Goal: Task Accomplishment & Management: Manage account settings

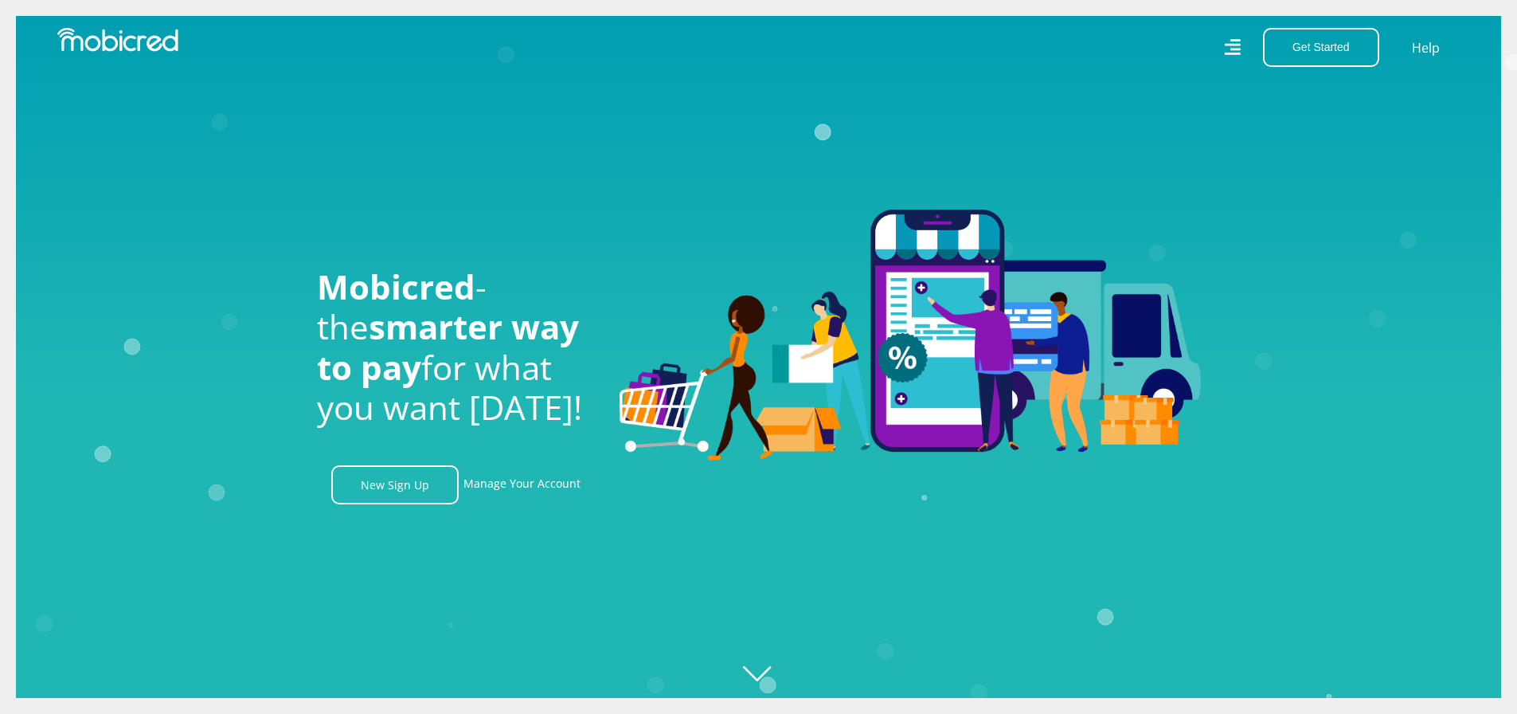
scroll to position [0, 1135]
click at [534, 477] on link "Manage Your Account" at bounding box center [522, 484] width 117 height 39
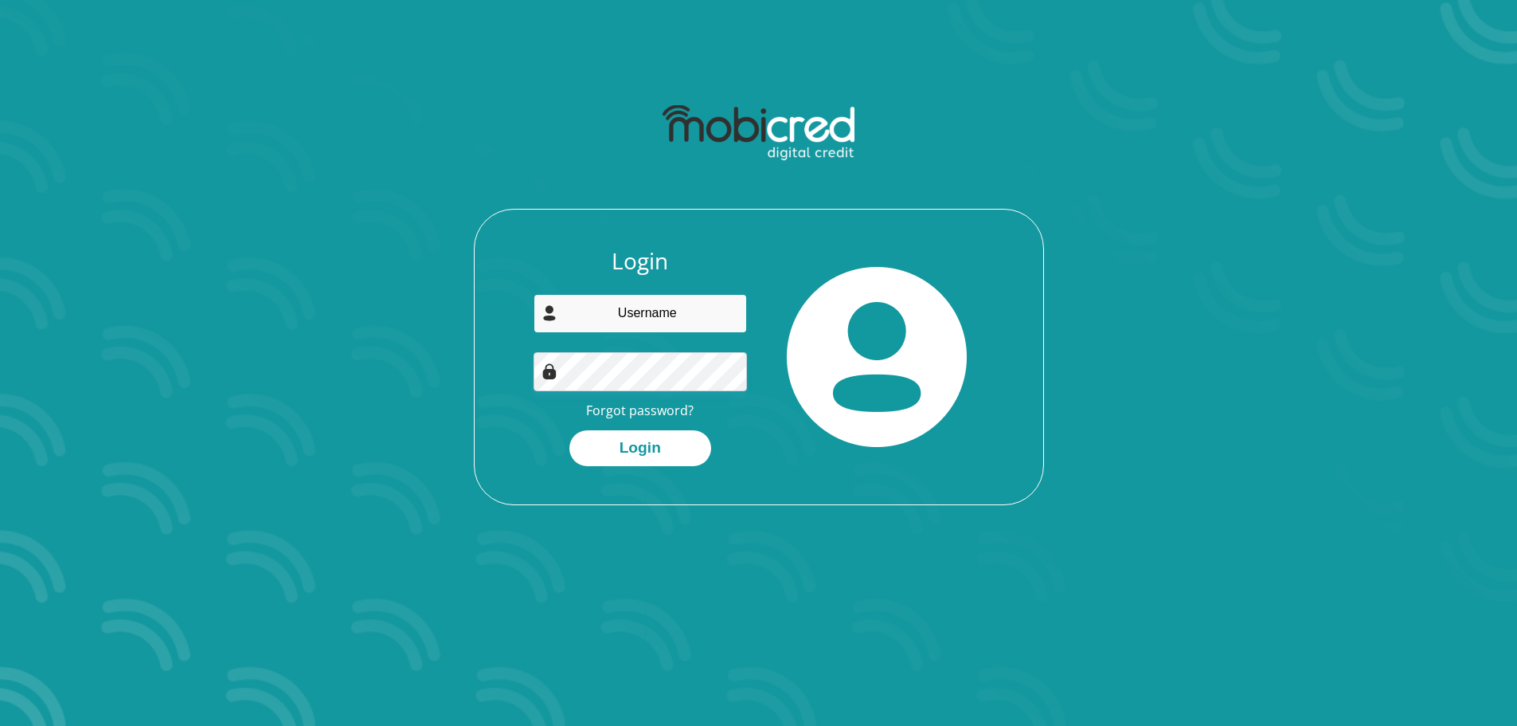
click at [653, 294] on input "email" at bounding box center [640, 313] width 213 height 39
type input "loyisog@outlook.com"
click at [656, 440] on button "Login" at bounding box center [641, 448] width 142 height 36
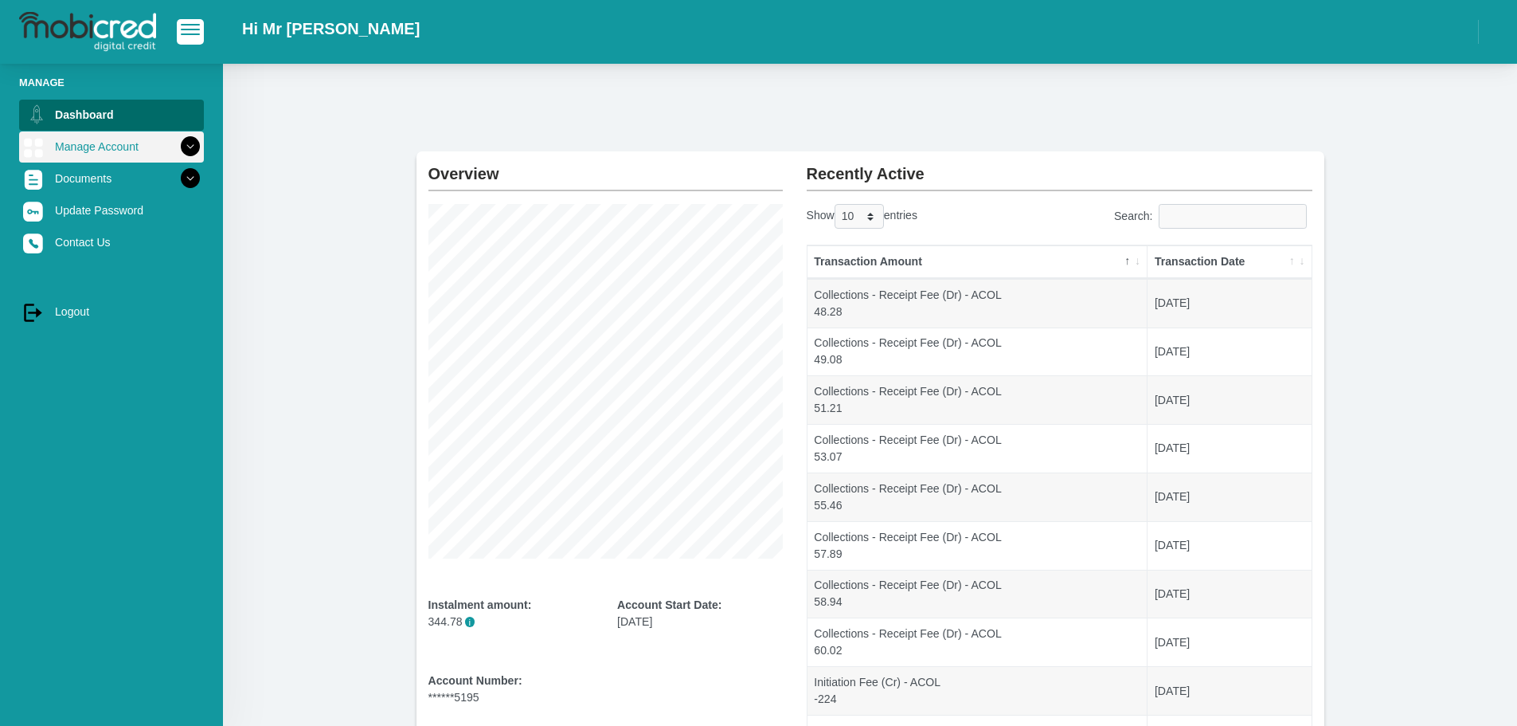
click at [88, 150] on link "Manage Account" at bounding box center [111, 146] width 185 height 30
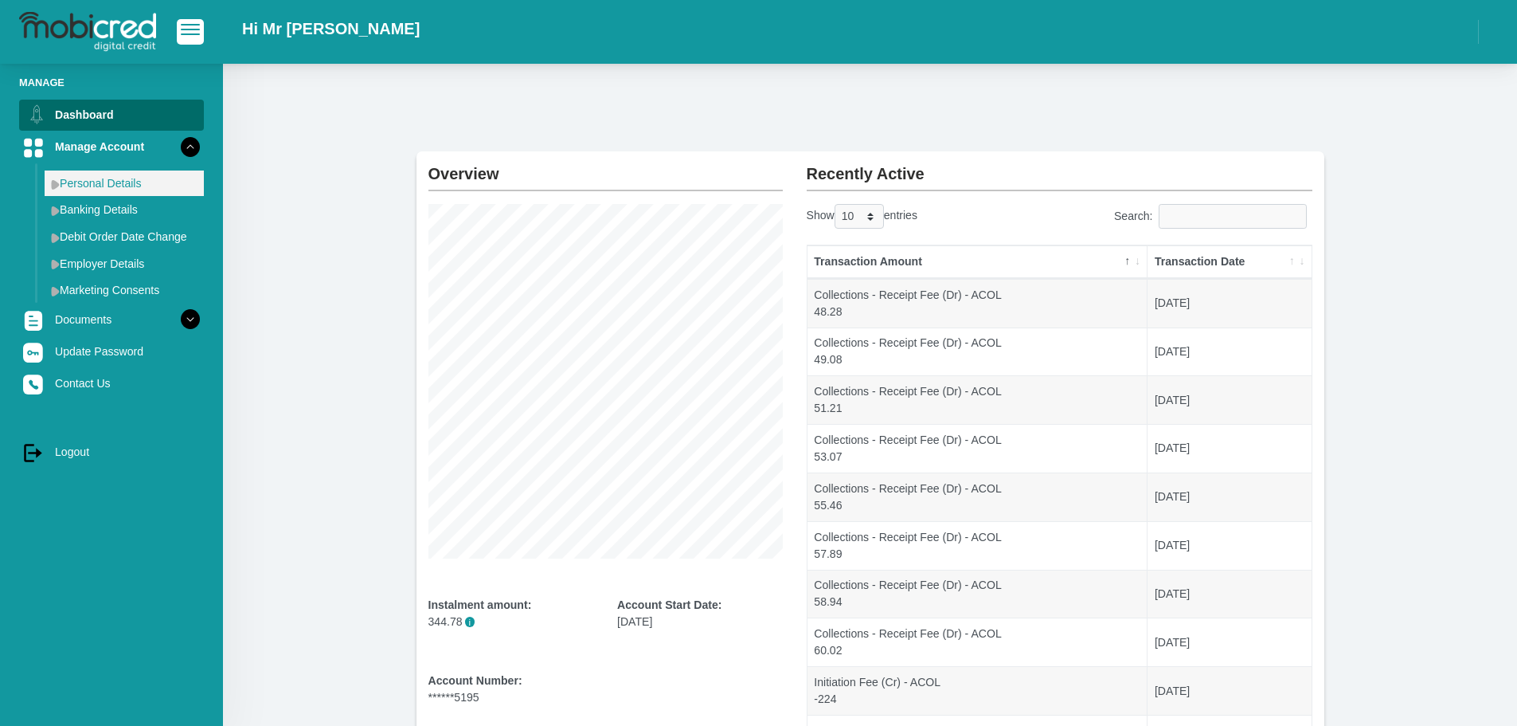
click at [106, 189] on link "Personal Details" at bounding box center [124, 182] width 159 height 25
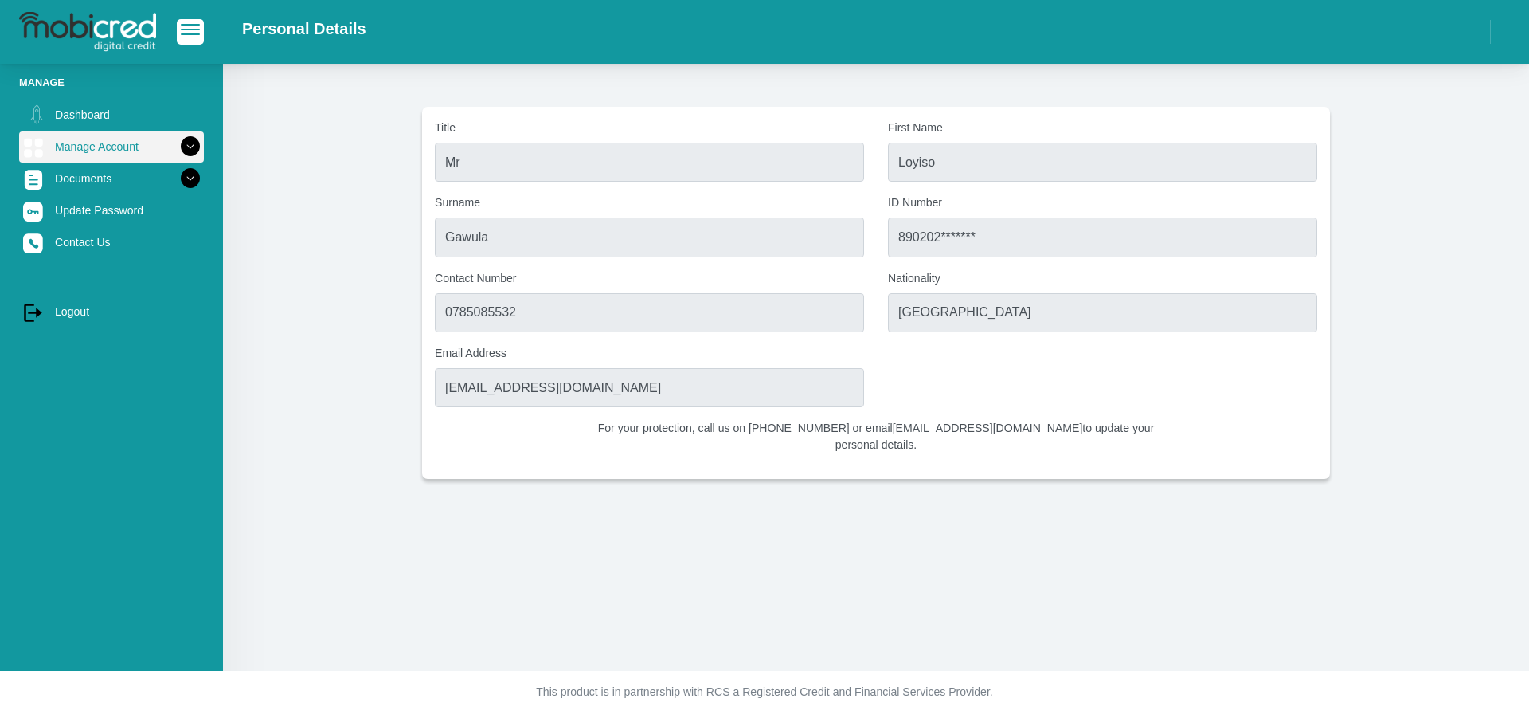
click at [178, 147] on icon at bounding box center [190, 146] width 27 height 27
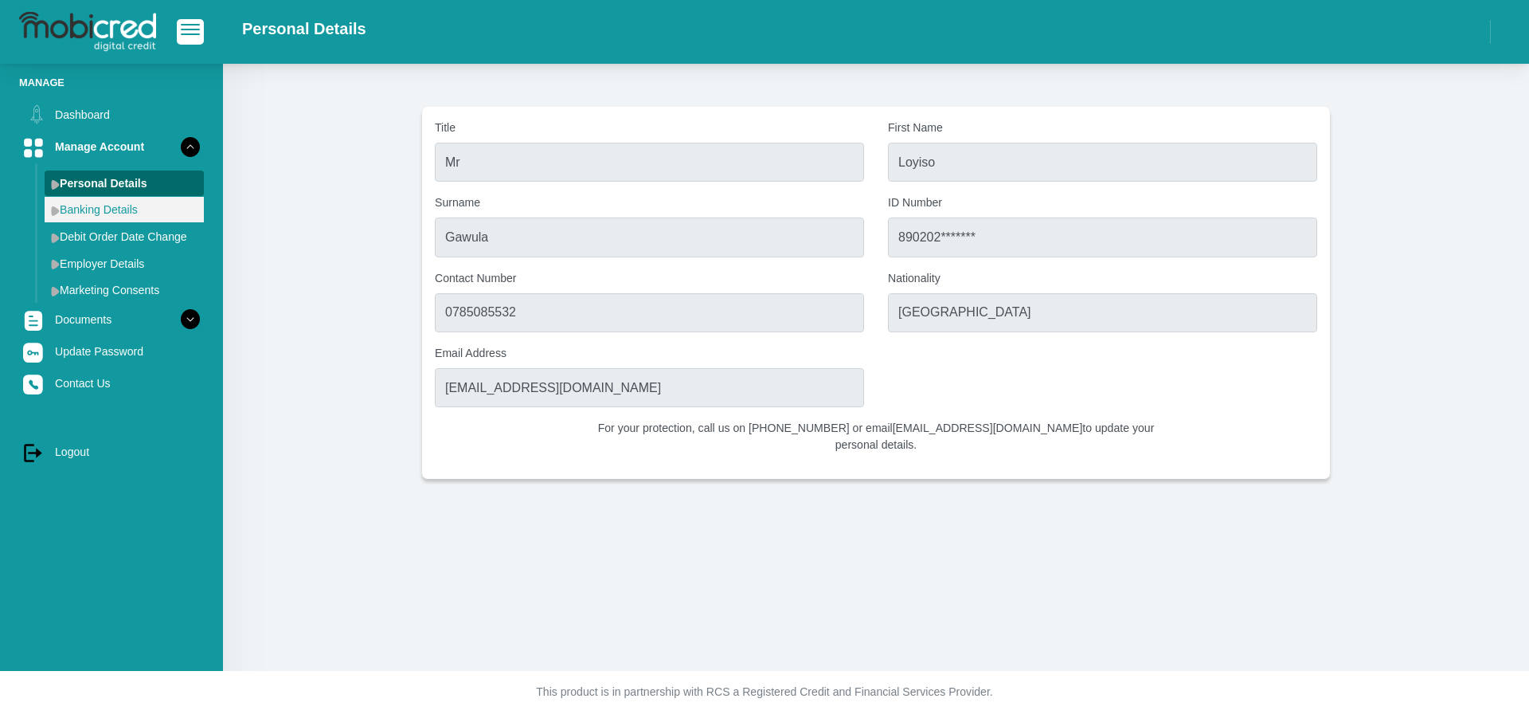
click at [106, 215] on link "Banking Details" at bounding box center [124, 209] width 159 height 25
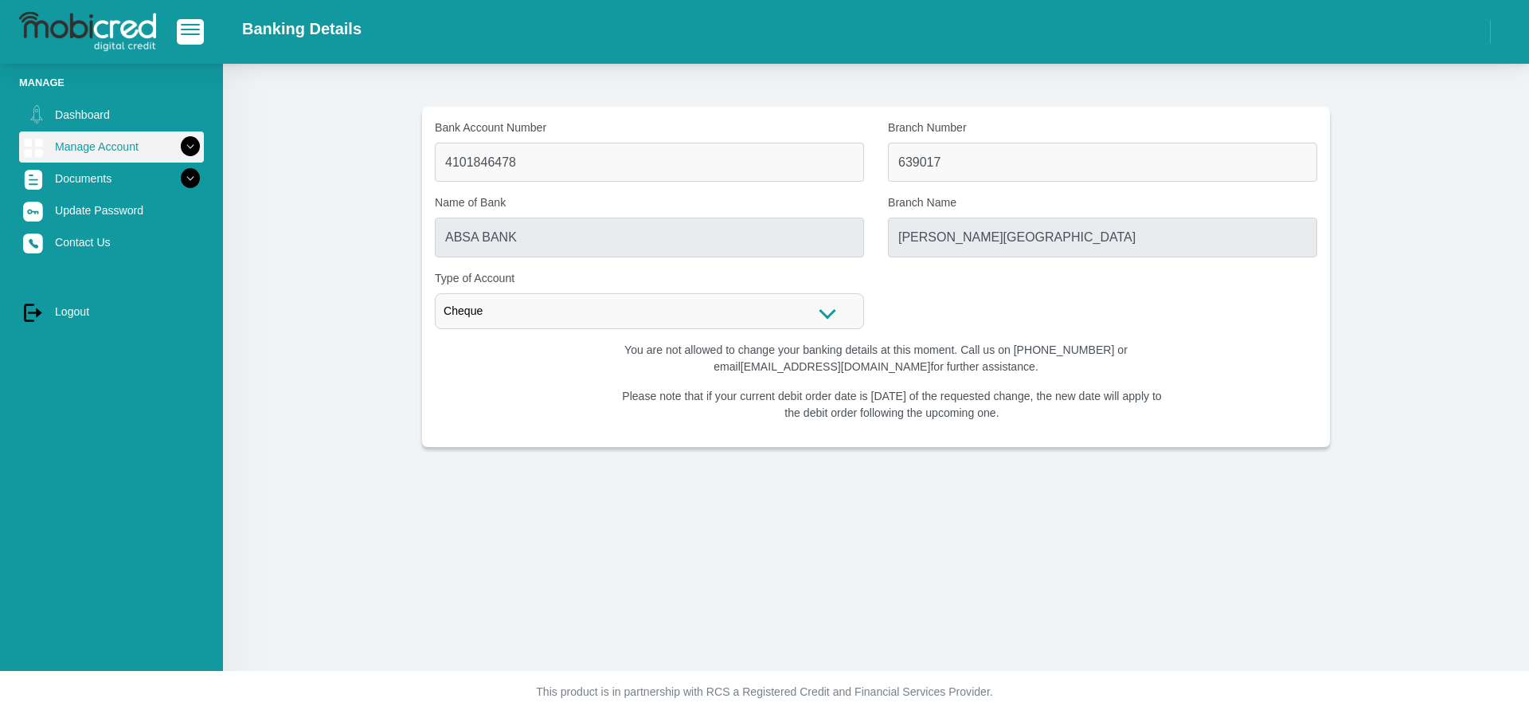
click at [91, 143] on link "Manage Account" at bounding box center [111, 146] width 185 height 30
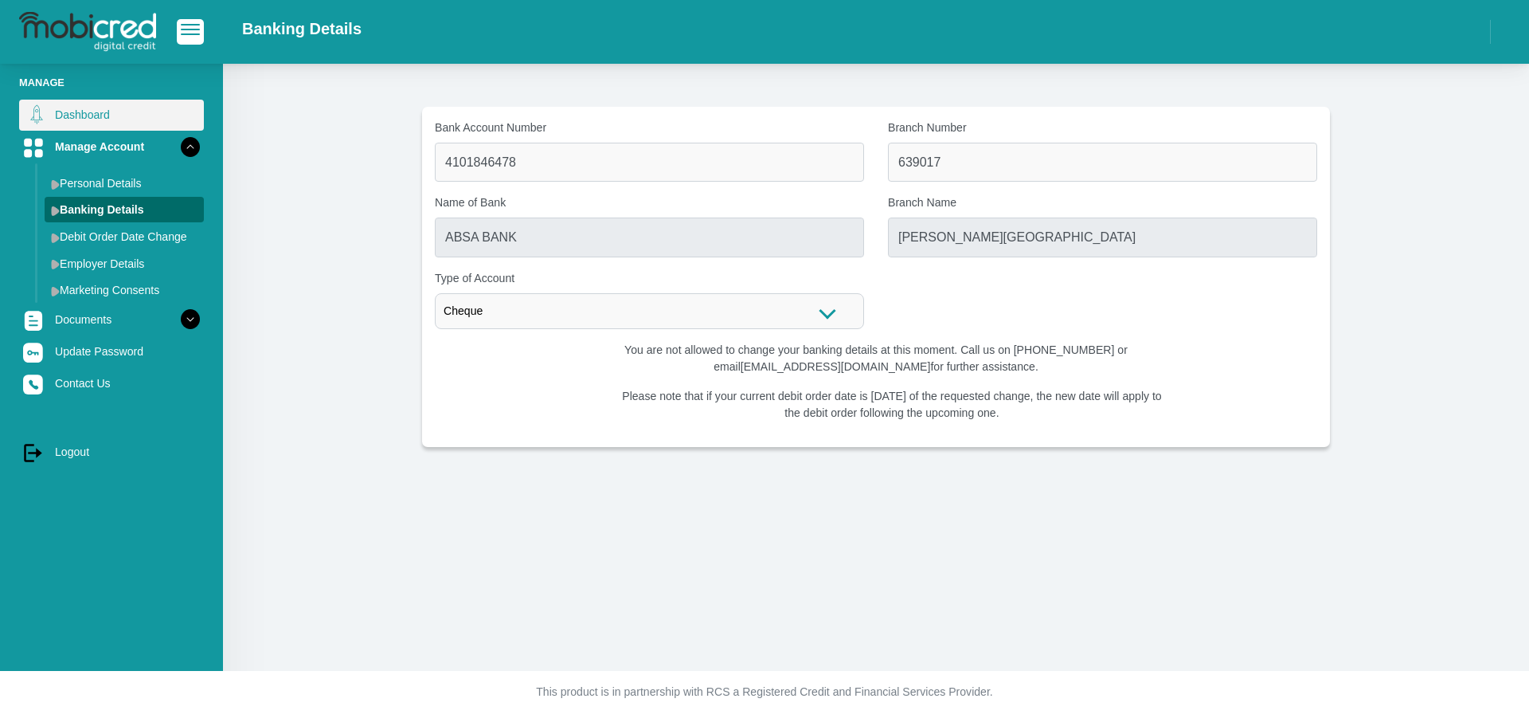
click at [99, 115] on link "Dashboard" at bounding box center [111, 115] width 185 height 30
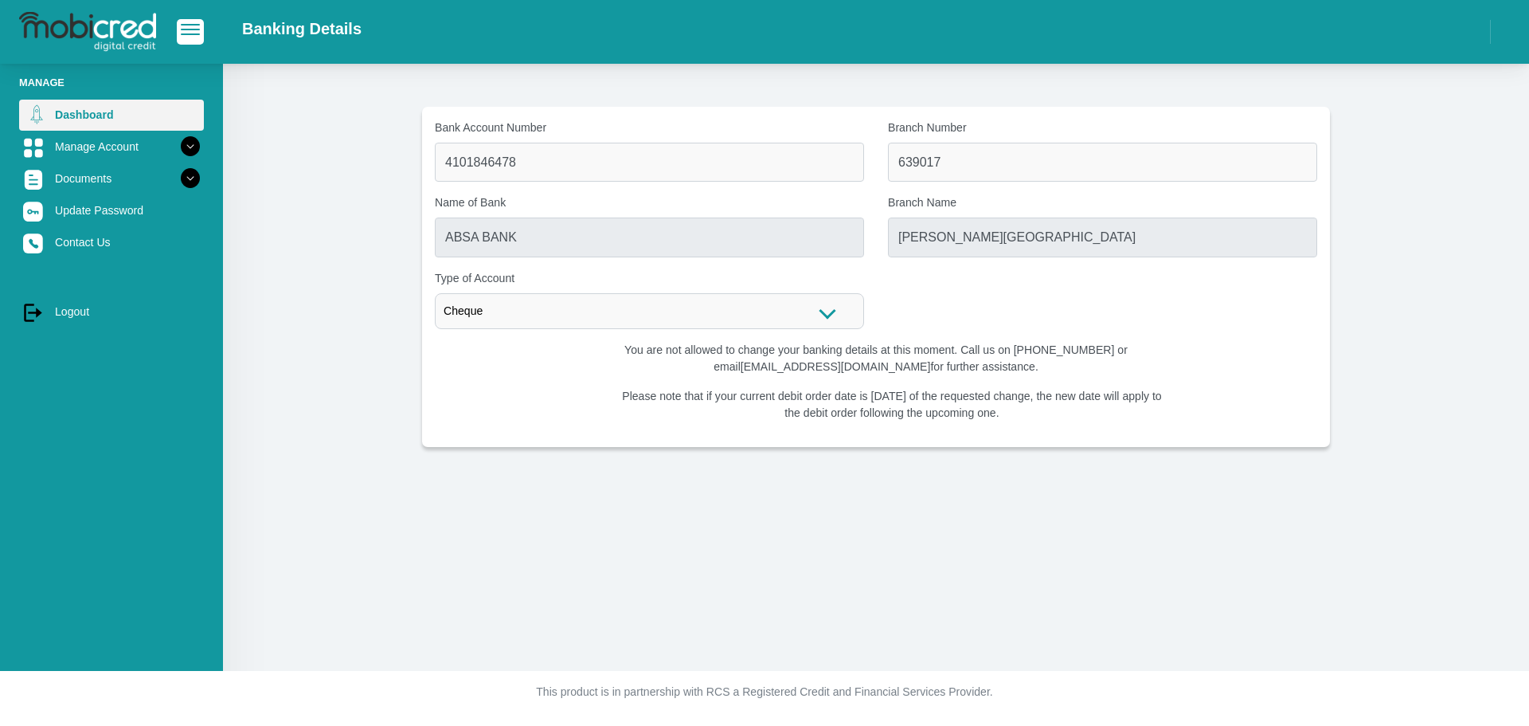
click at [97, 114] on link "Dashboard" at bounding box center [111, 115] width 185 height 30
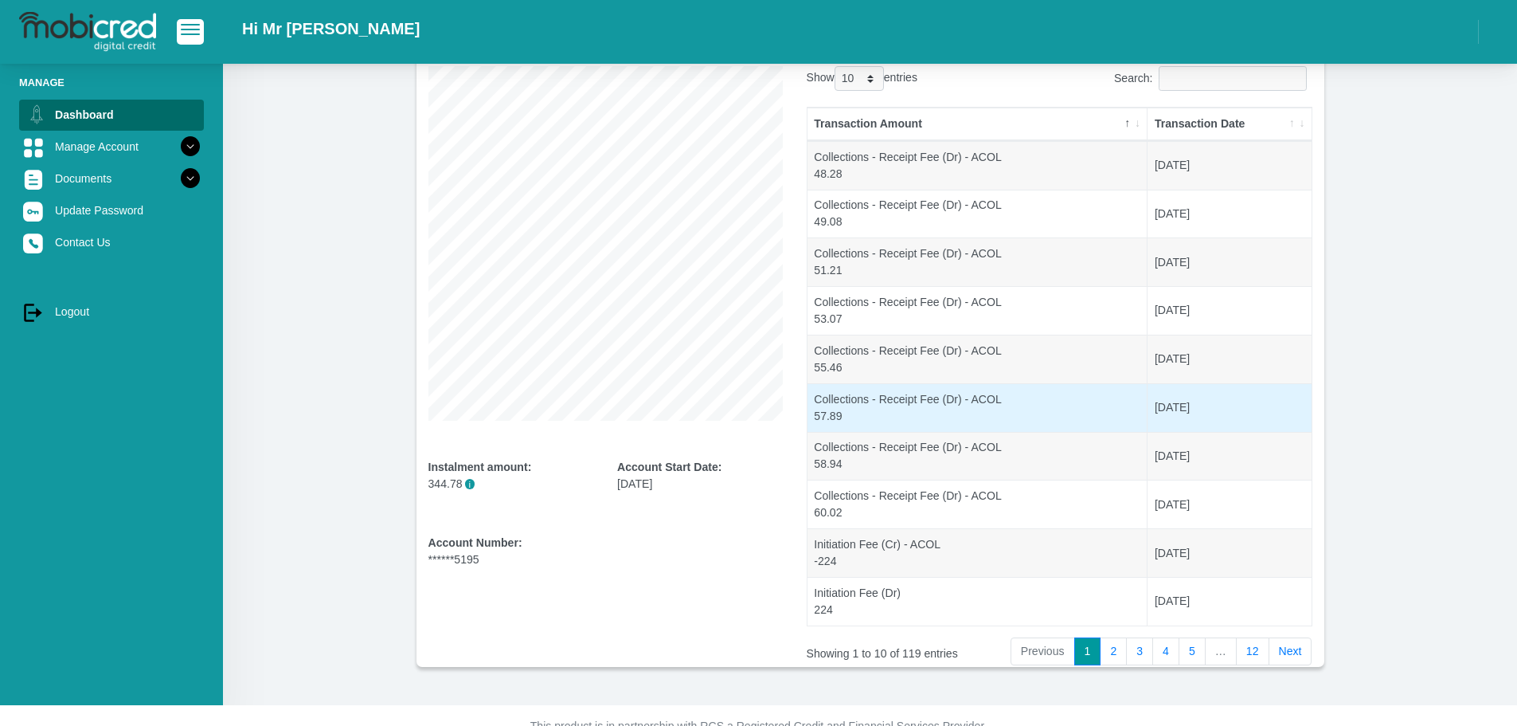
scroll to position [159, 0]
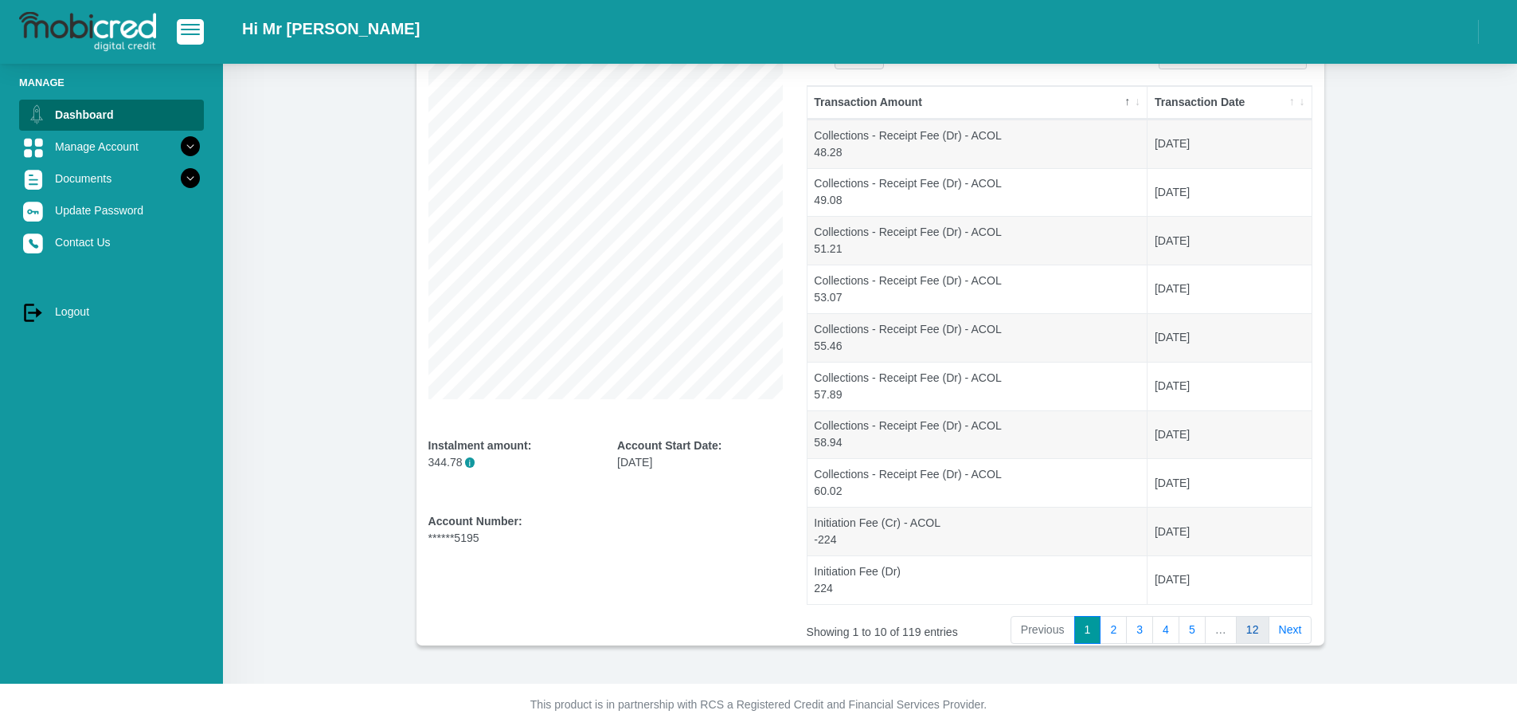
click at [1251, 628] on link "12" at bounding box center [1252, 630] width 33 height 29
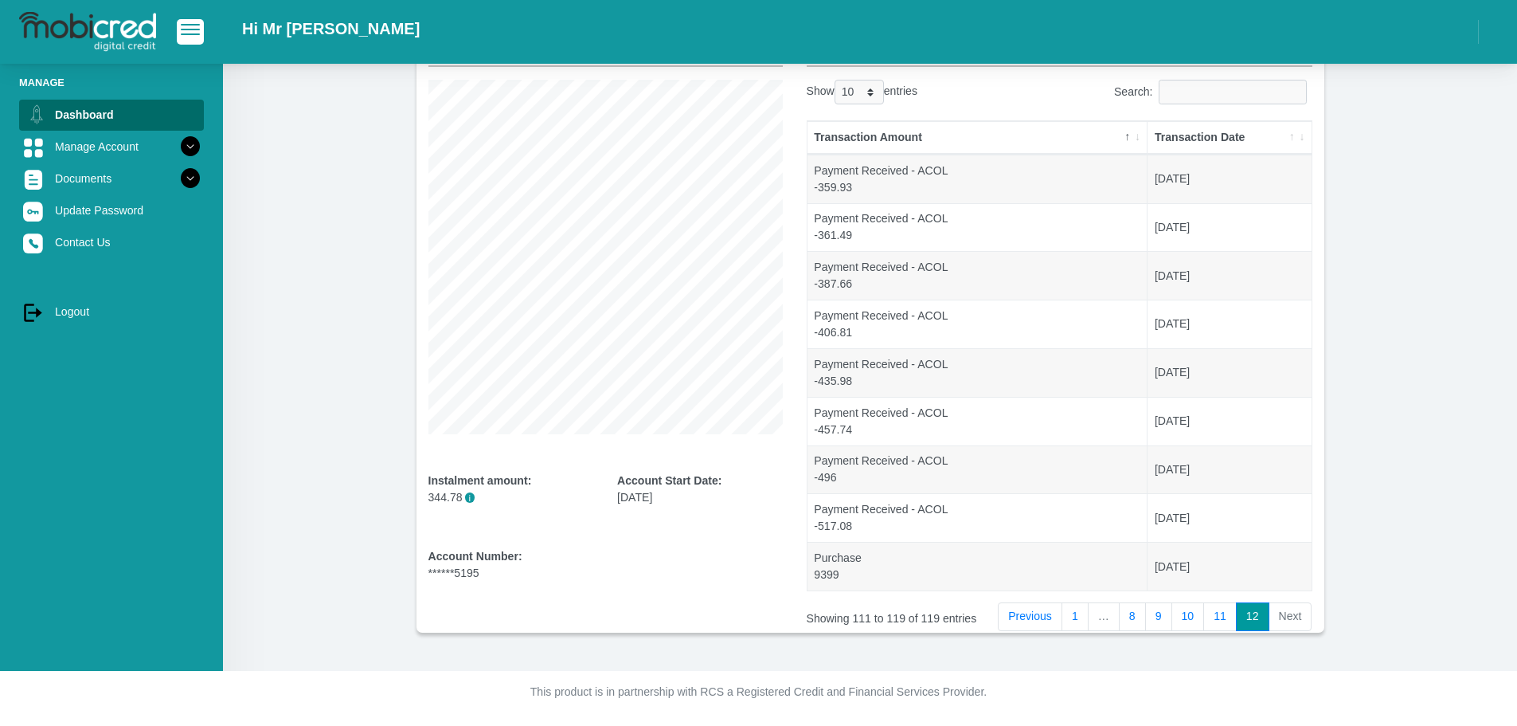
scroll to position [124, 0]
click at [1082, 616] on link "1" at bounding box center [1075, 616] width 27 height 29
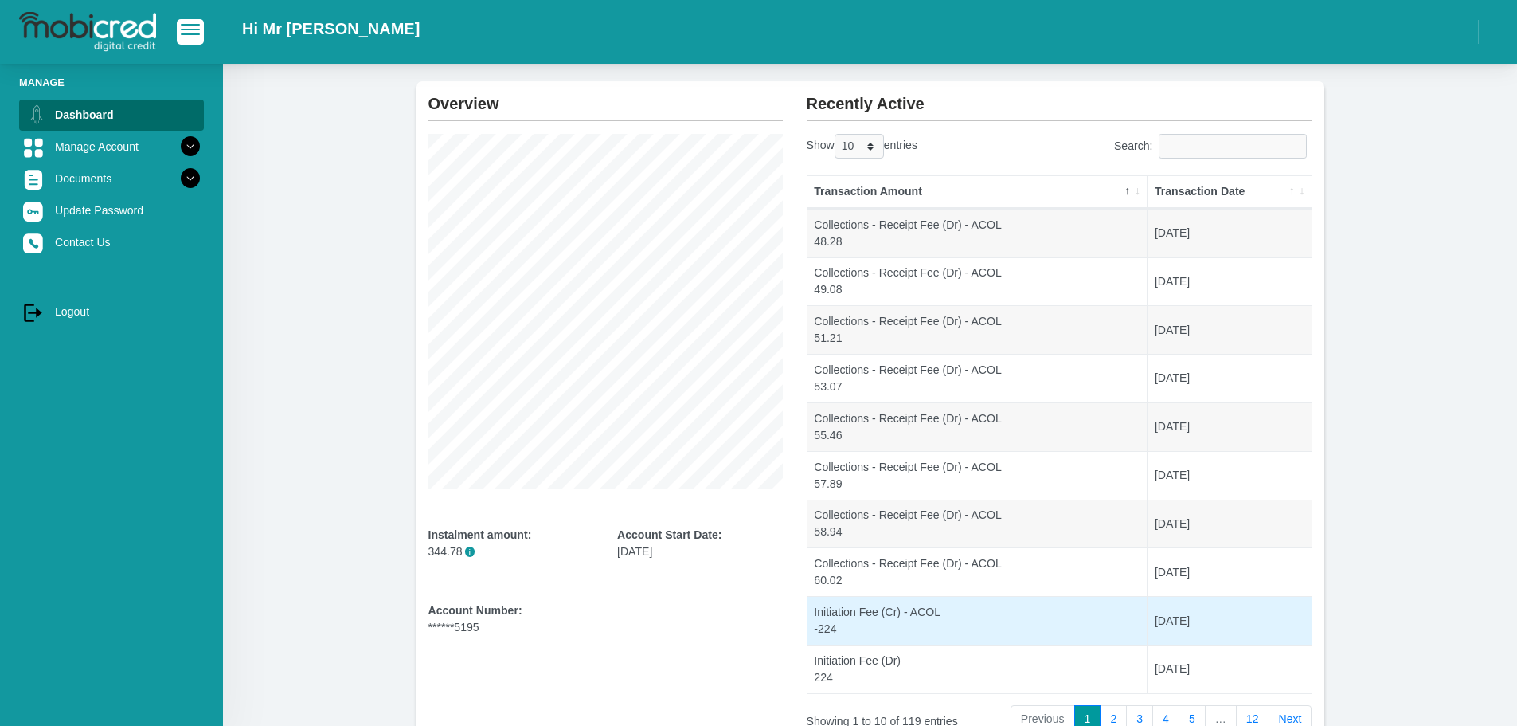
scroll to position [0, 0]
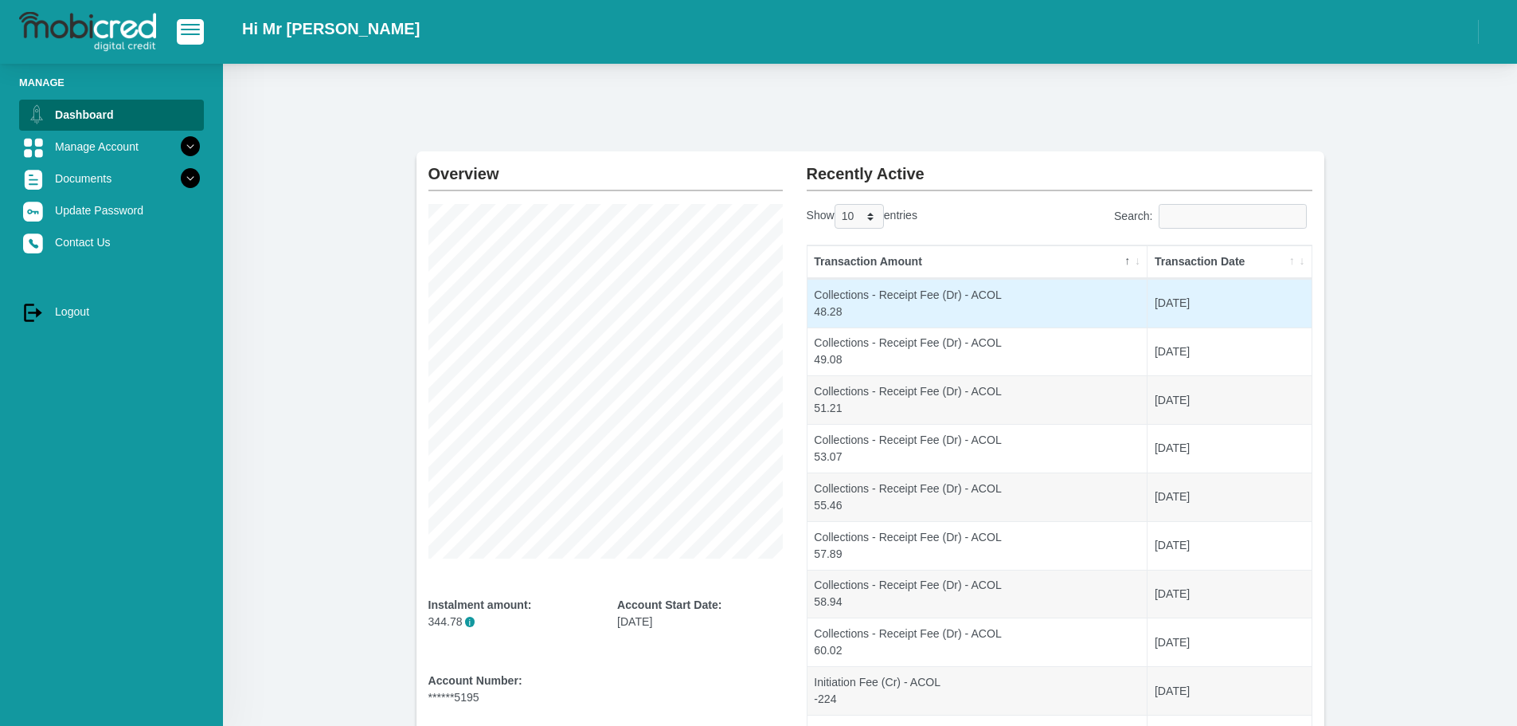
click at [1177, 303] on td "2025-07-30" at bounding box center [1229, 303] width 163 height 49
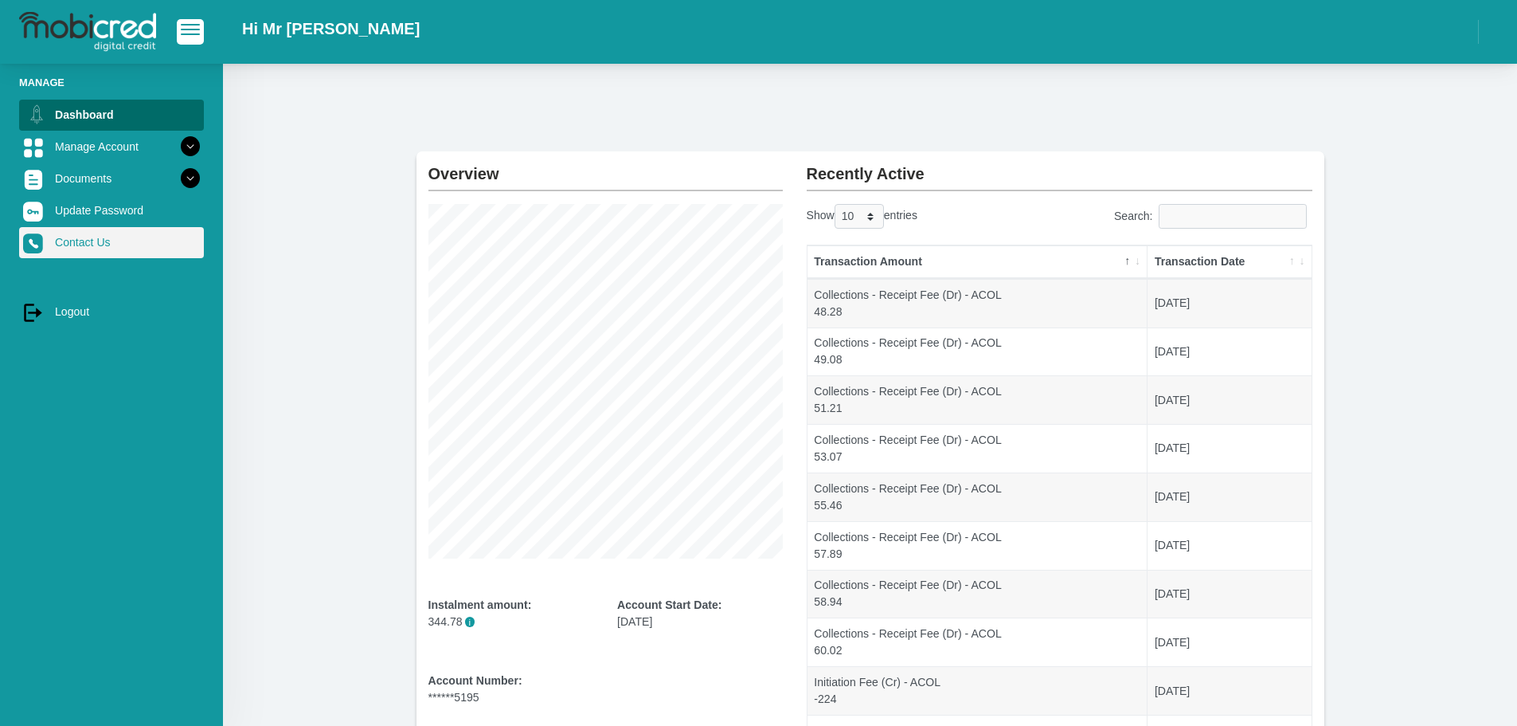
click at [119, 243] on link "Contact Us" at bounding box center [111, 242] width 185 height 30
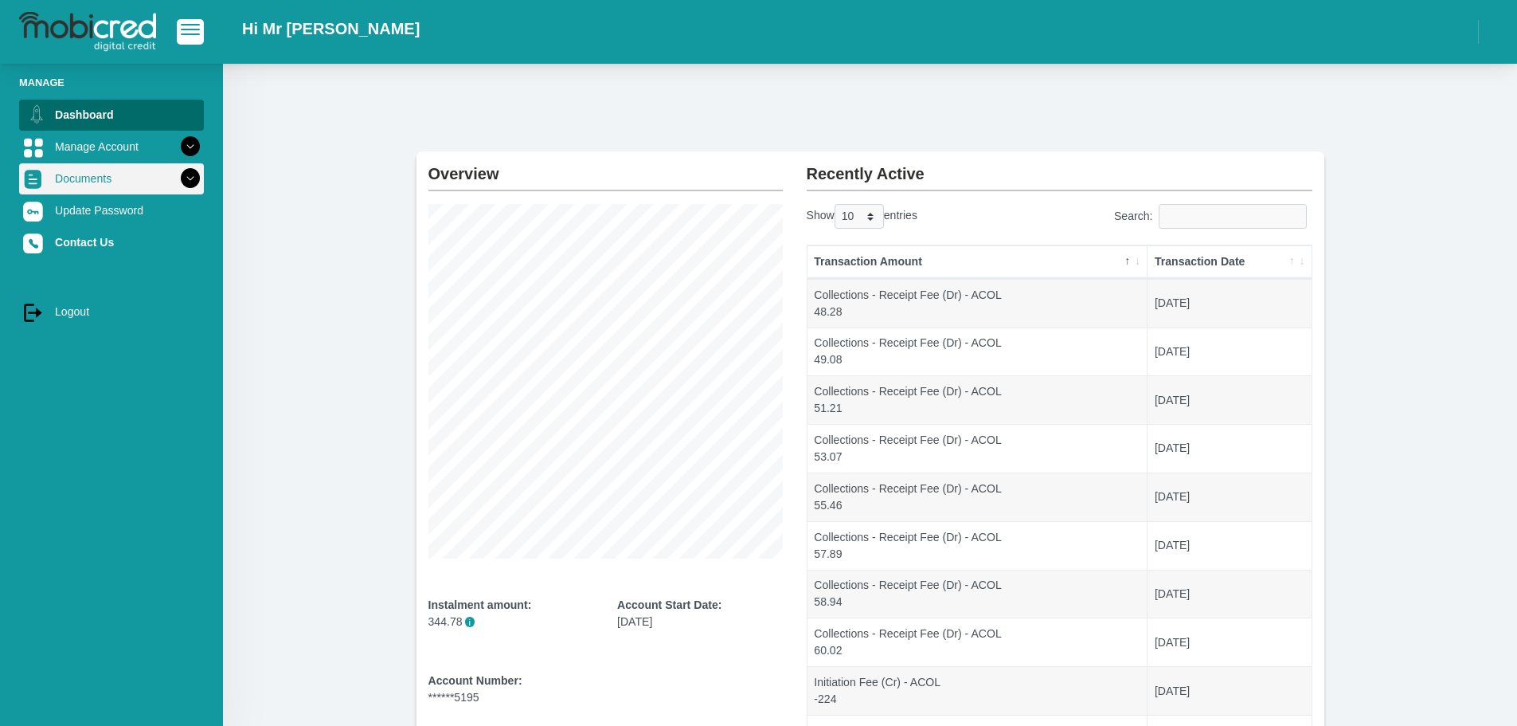
click at [97, 186] on link "Documents" at bounding box center [111, 178] width 185 height 30
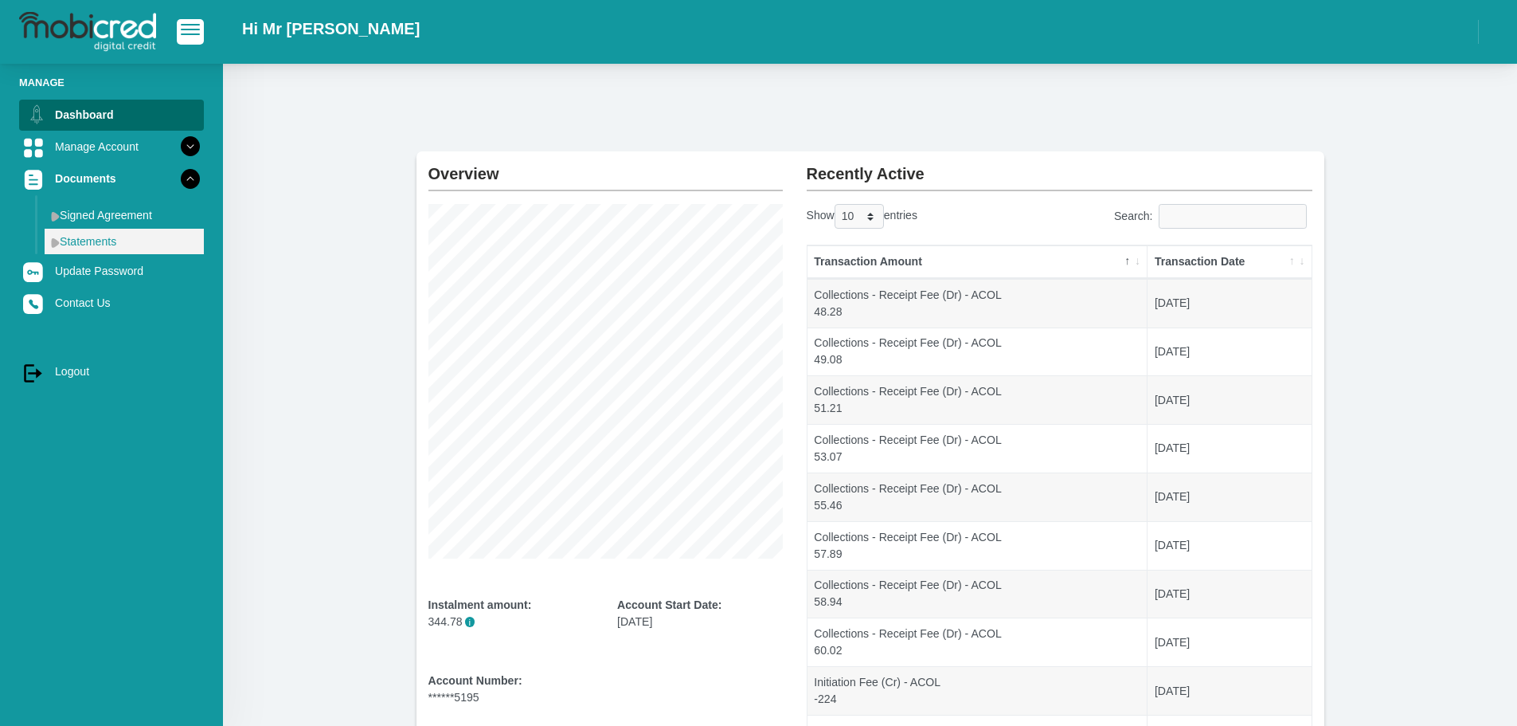
click at [86, 241] on link "Statements" at bounding box center [124, 241] width 159 height 25
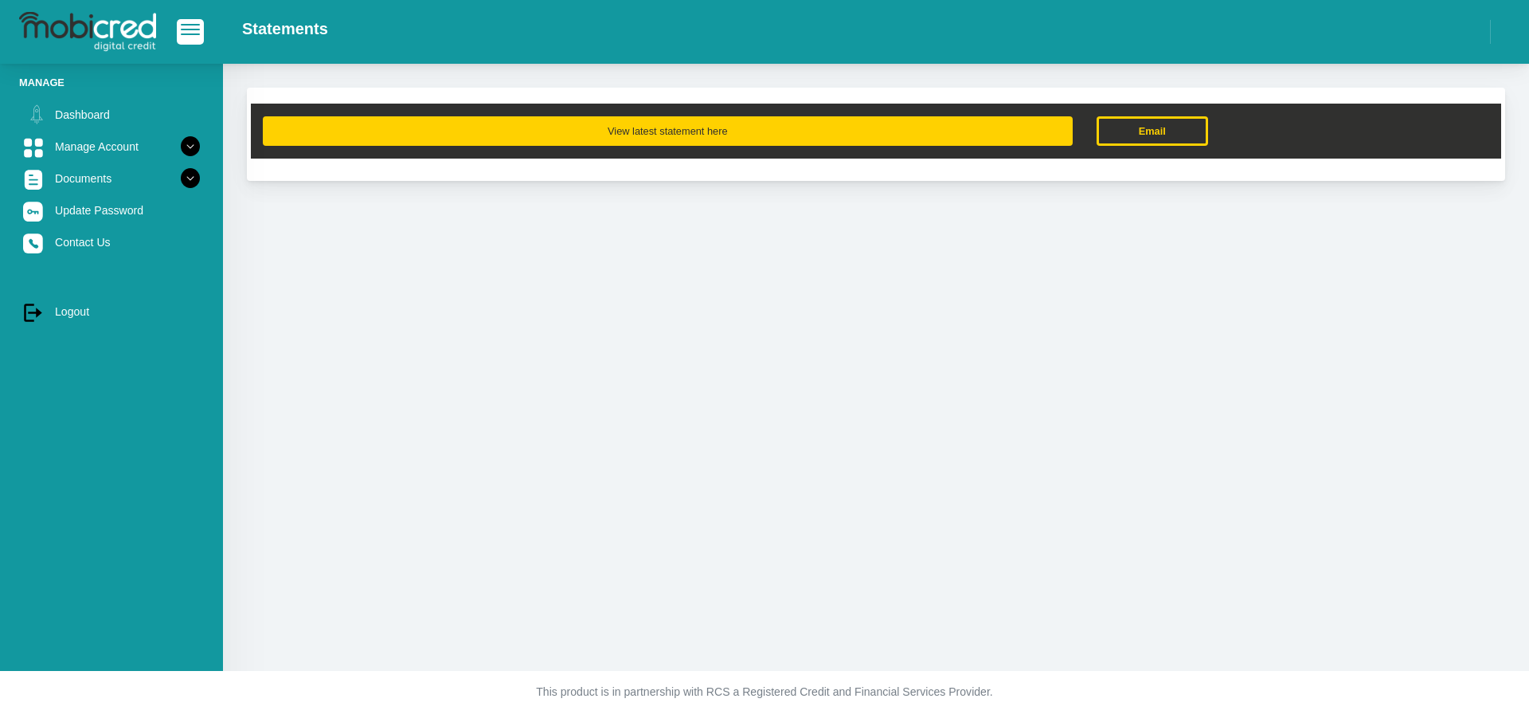
click at [714, 130] on button "View latest statement here" at bounding box center [668, 130] width 810 height 29
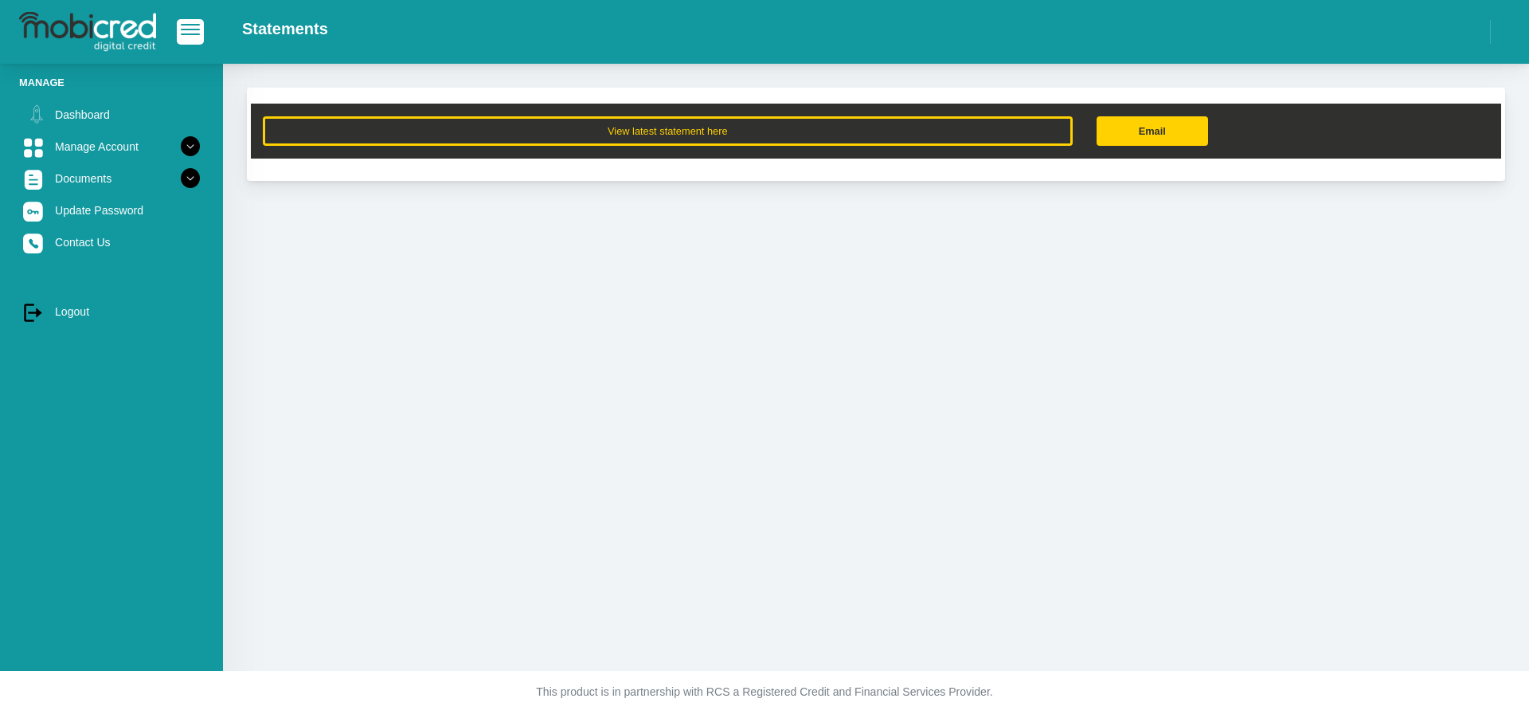
click at [1128, 135] on link "Email" at bounding box center [1153, 130] width 112 height 29
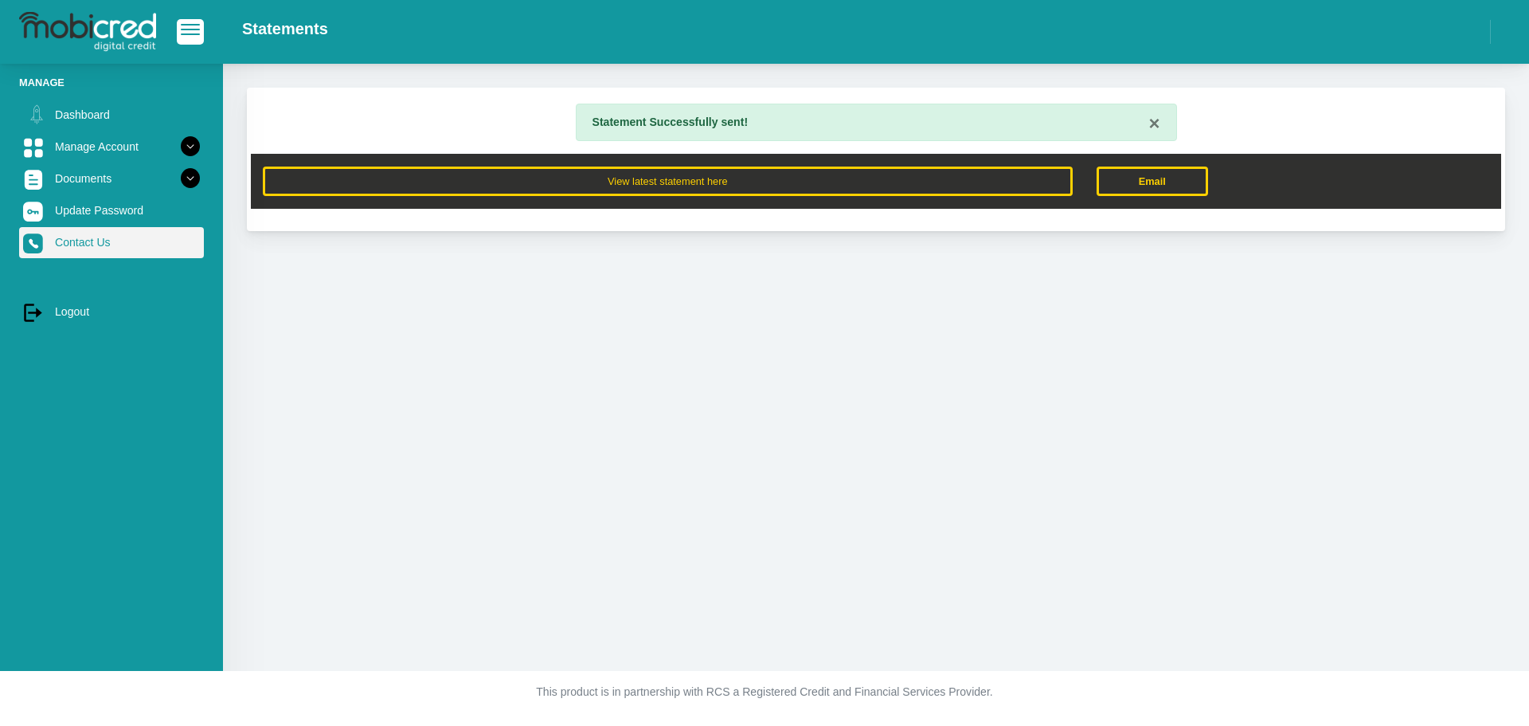
click at [88, 244] on link "Contact Us" at bounding box center [111, 242] width 185 height 30
